Goal: Find specific page/section: Find specific page/section

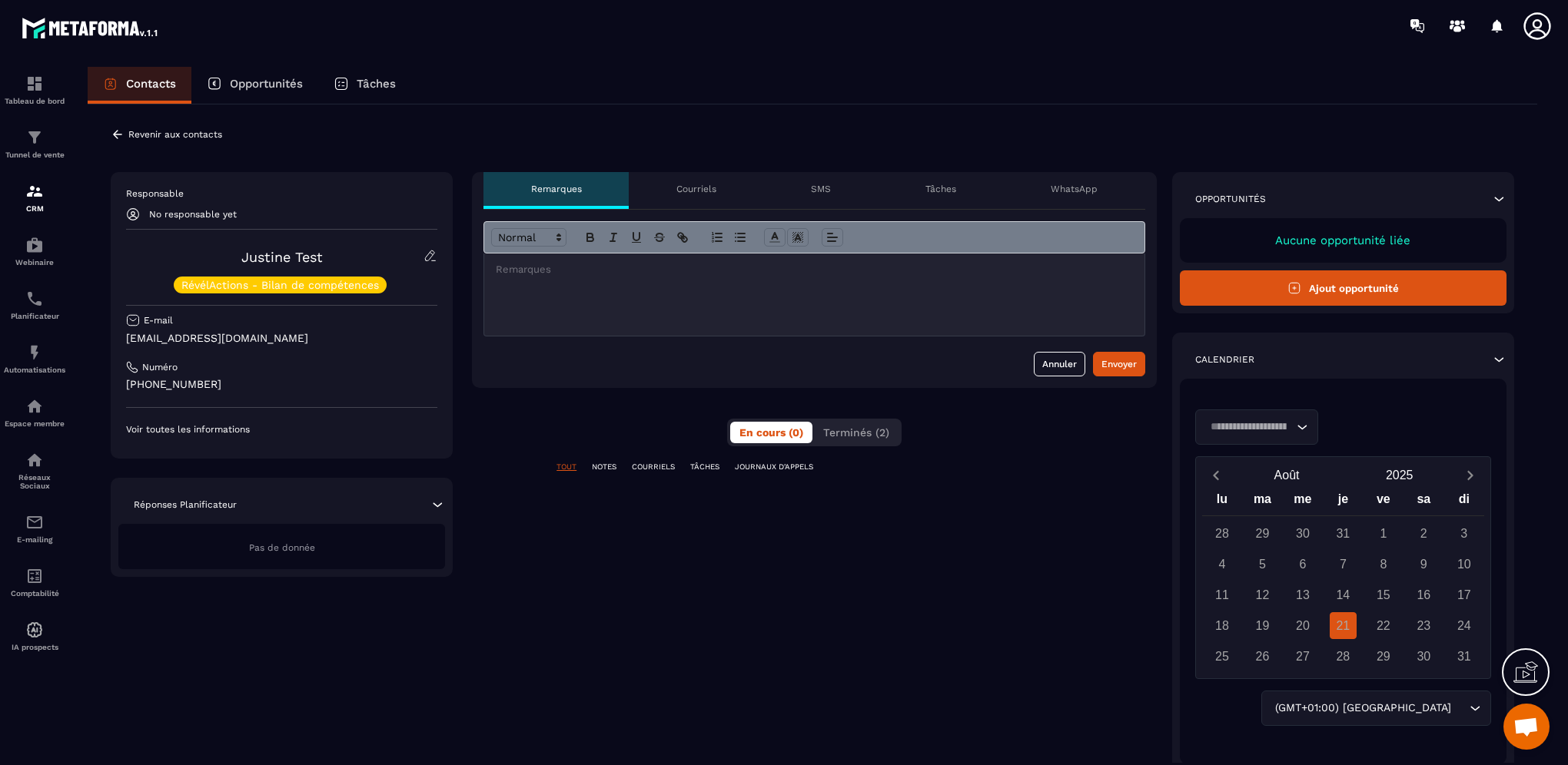
scroll to position [598, 0]
click at [680, 184] on p "Courriels" at bounding box center [696, 189] width 40 height 13
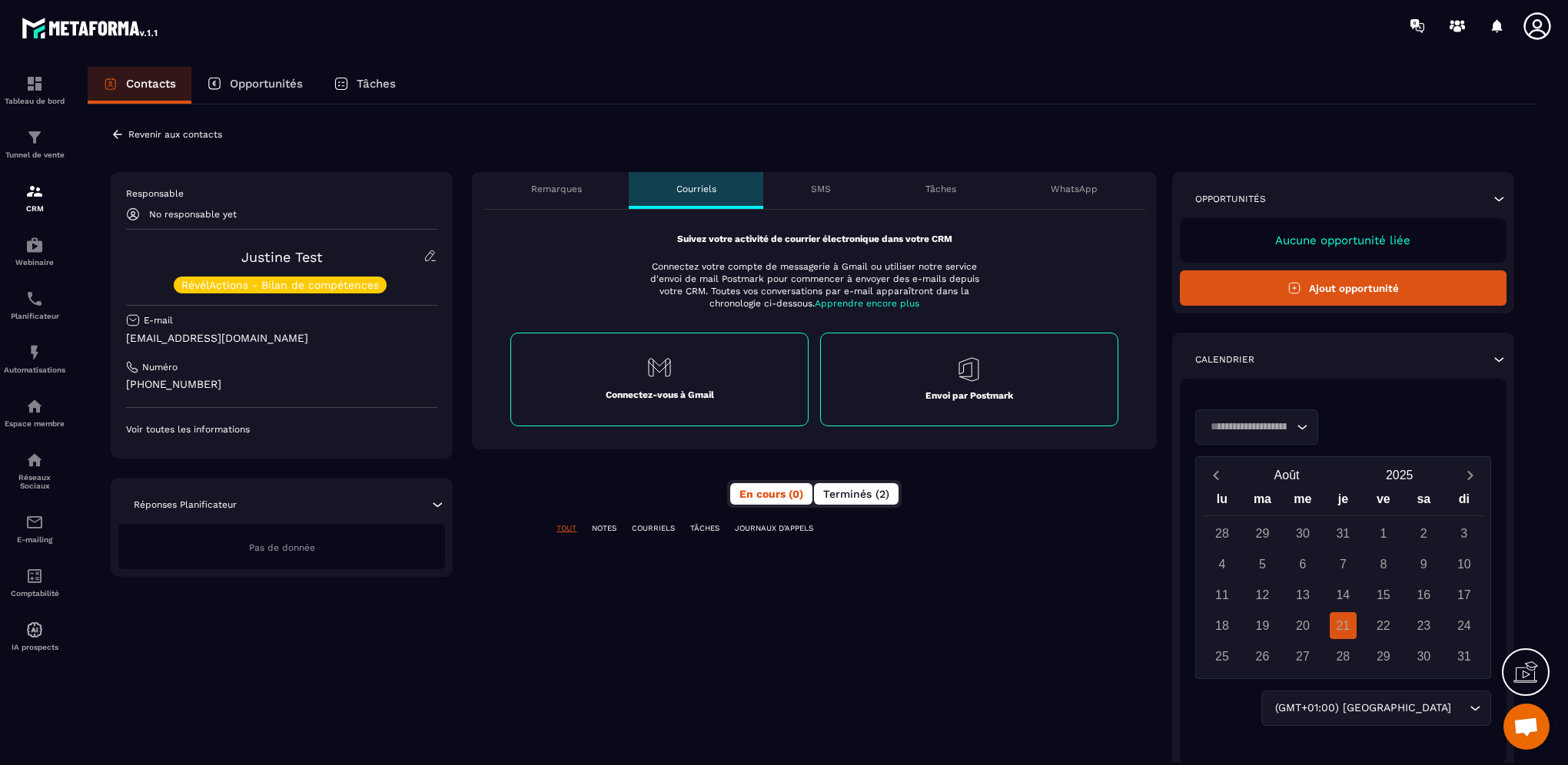
click at [844, 499] on button "Terminés (2)" at bounding box center [855, 493] width 84 height 21
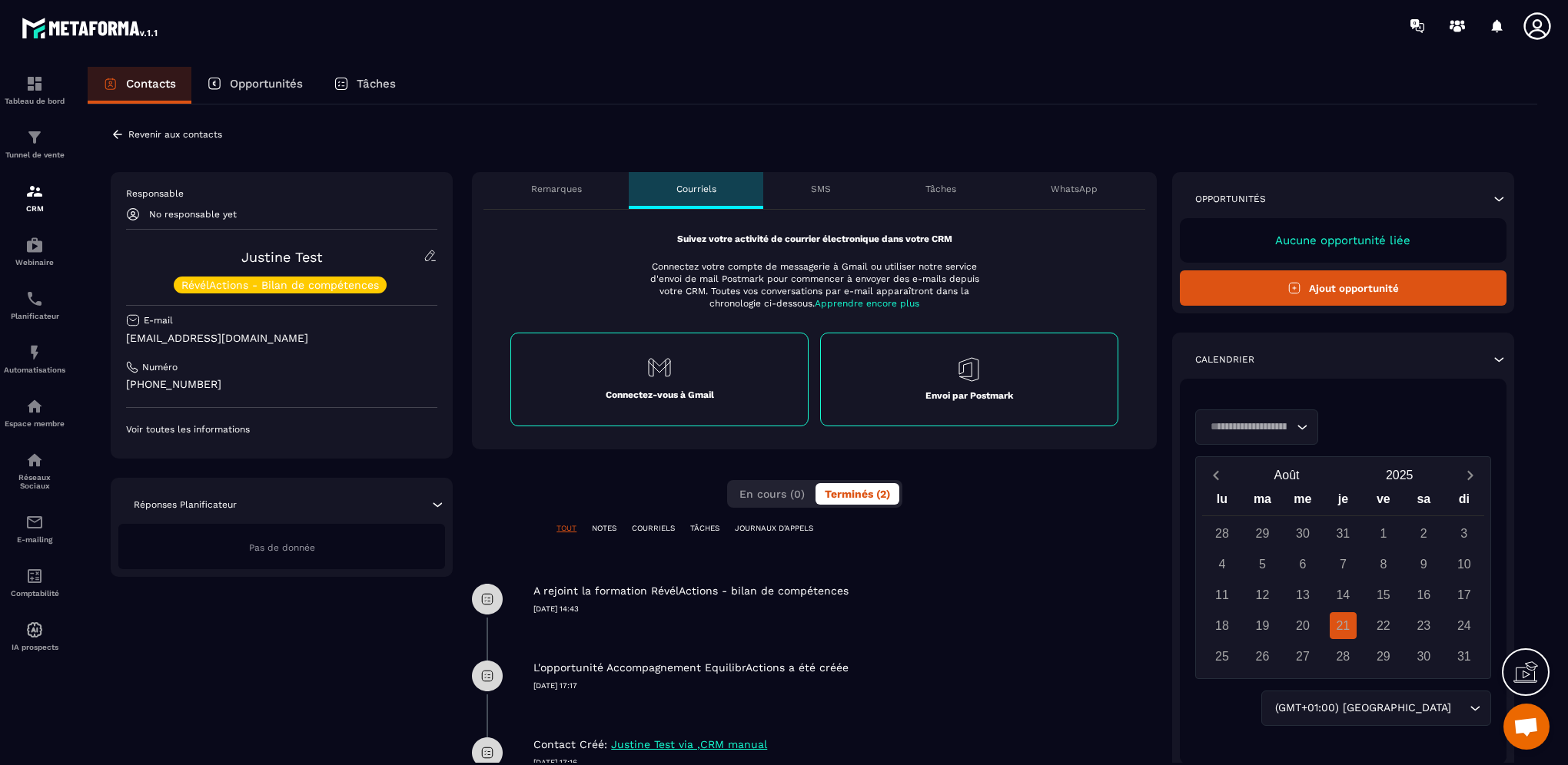
scroll to position [62, 0]
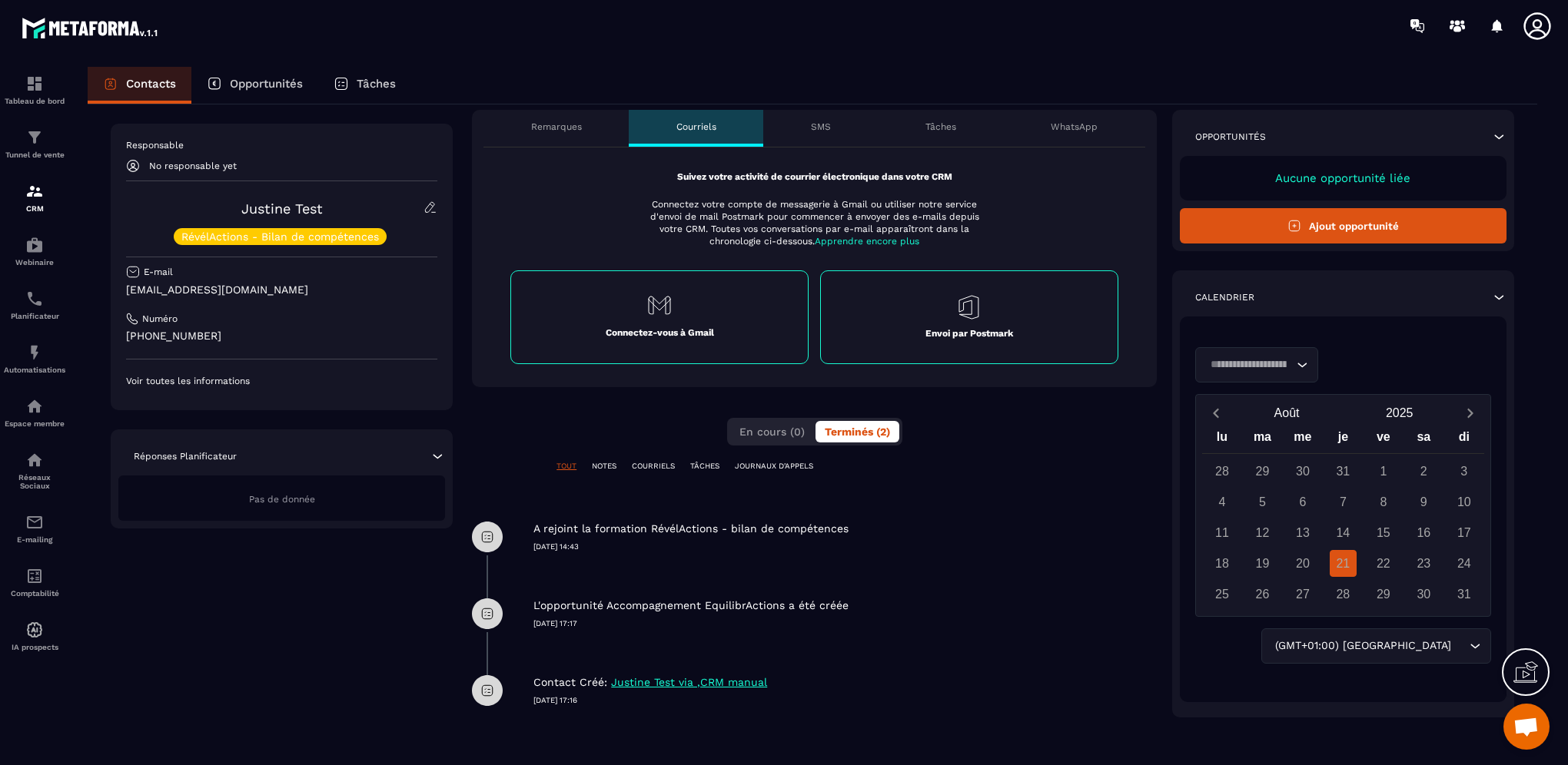
click at [829, 122] on p "SMS" at bounding box center [820, 127] width 20 height 13
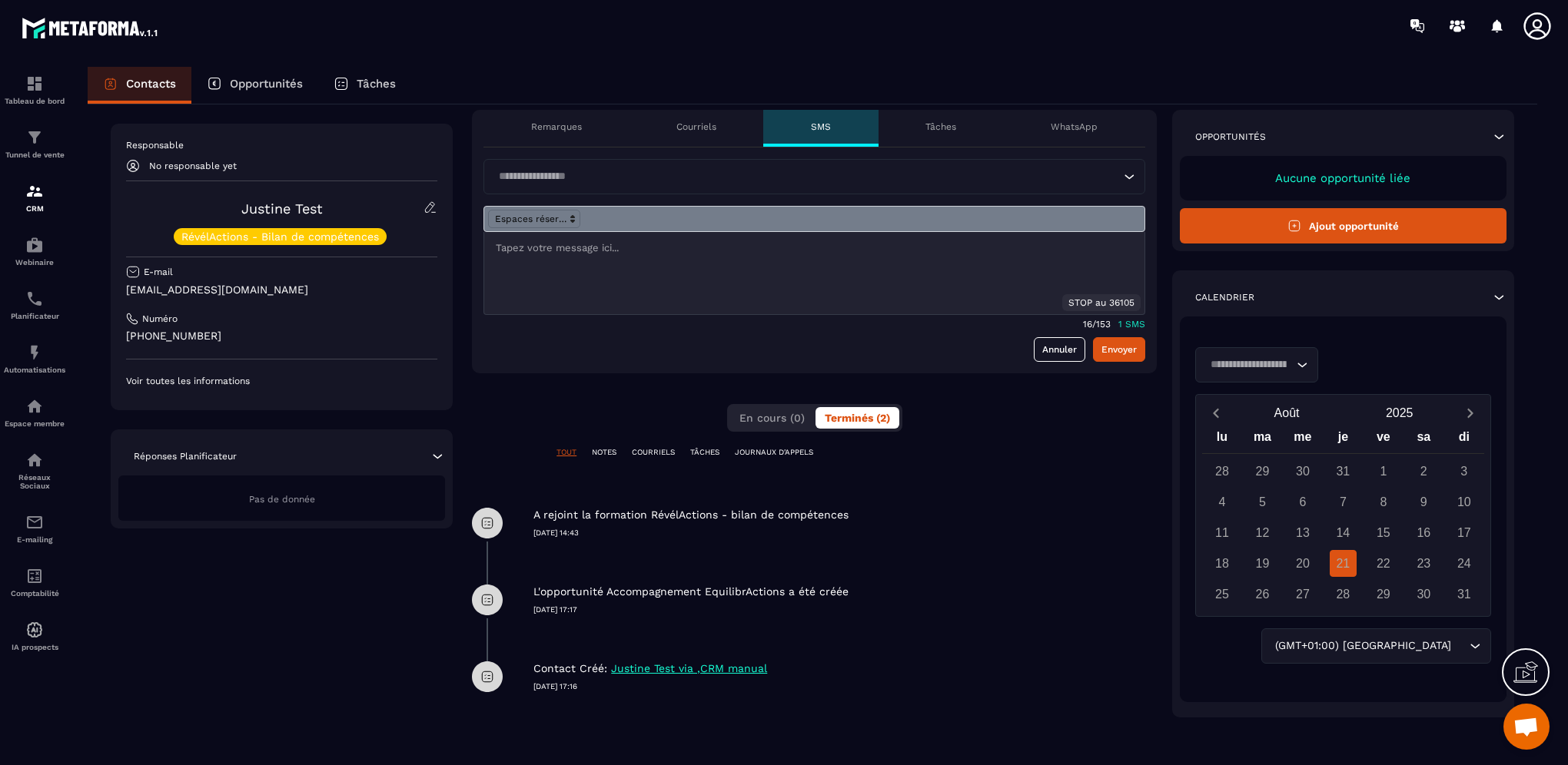
click at [950, 119] on div "Tâches" at bounding box center [940, 128] width 125 height 37
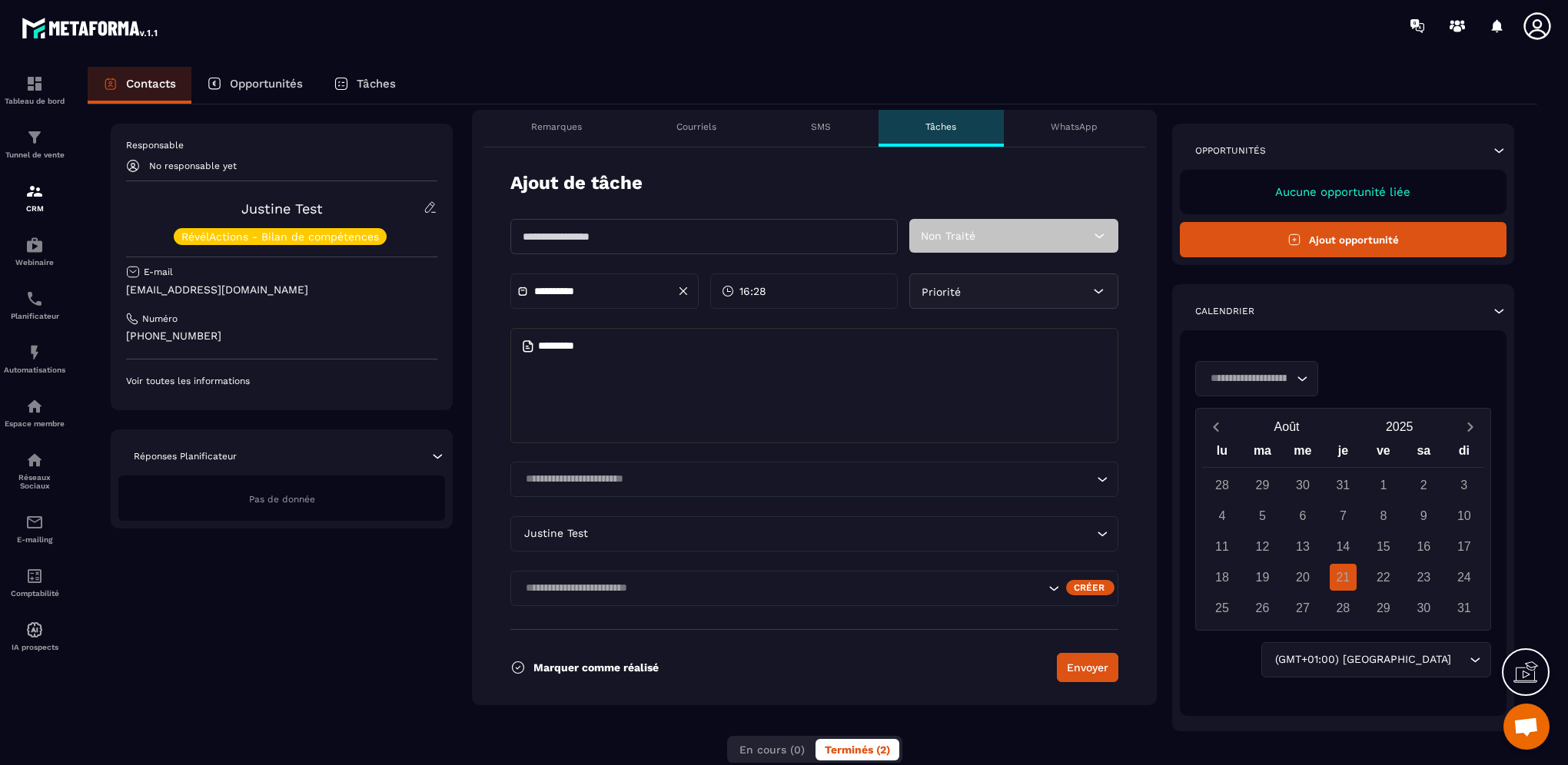
click at [743, 541] on div "Justine Test Loading..." at bounding box center [814, 533] width 608 height 35
click at [1098, 544] on div "Justine Test Loading..." at bounding box center [814, 533] width 608 height 35
click at [1058, 136] on div "WhatsApp" at bounding box center [1074, 128] width 141 height 37
